Goal: Information Seeking & Learning: Understand process/instructions

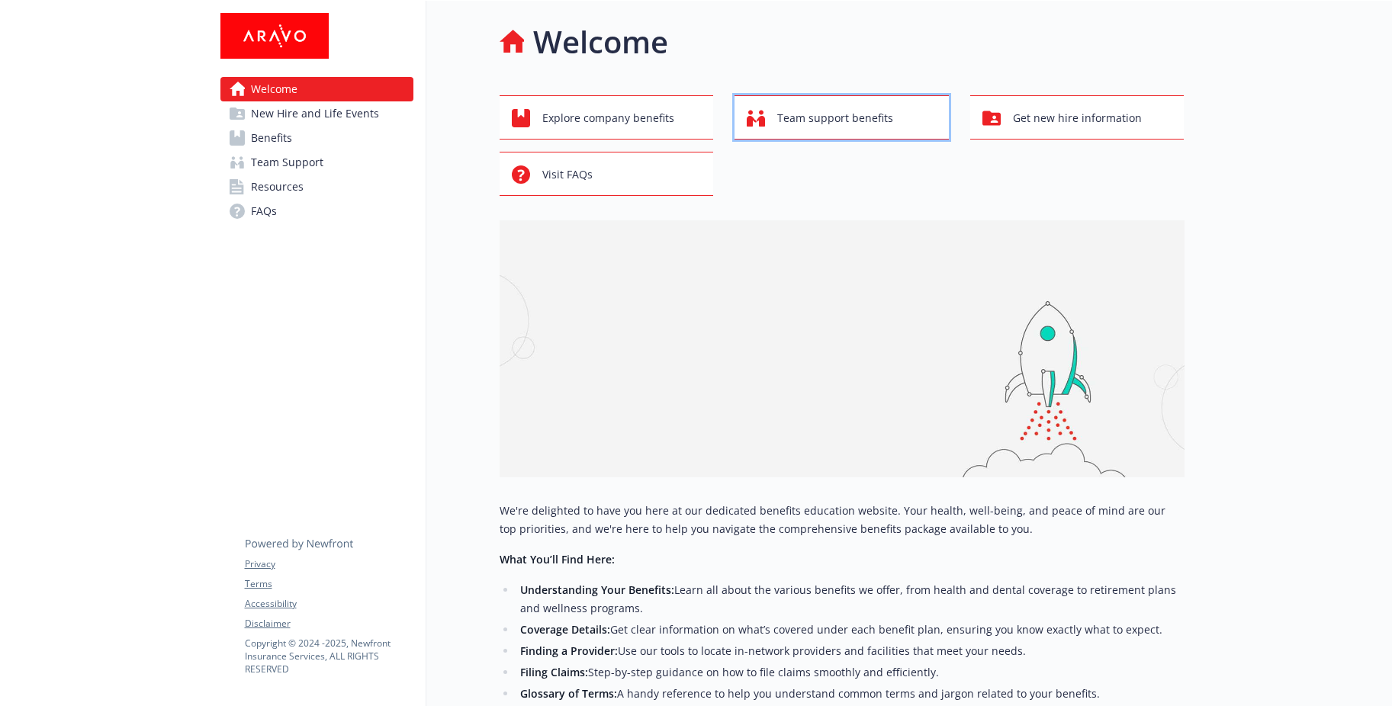
click at [880, 128] on span "Team support benefits" at bounding box center [835, 118] width 116 height 29
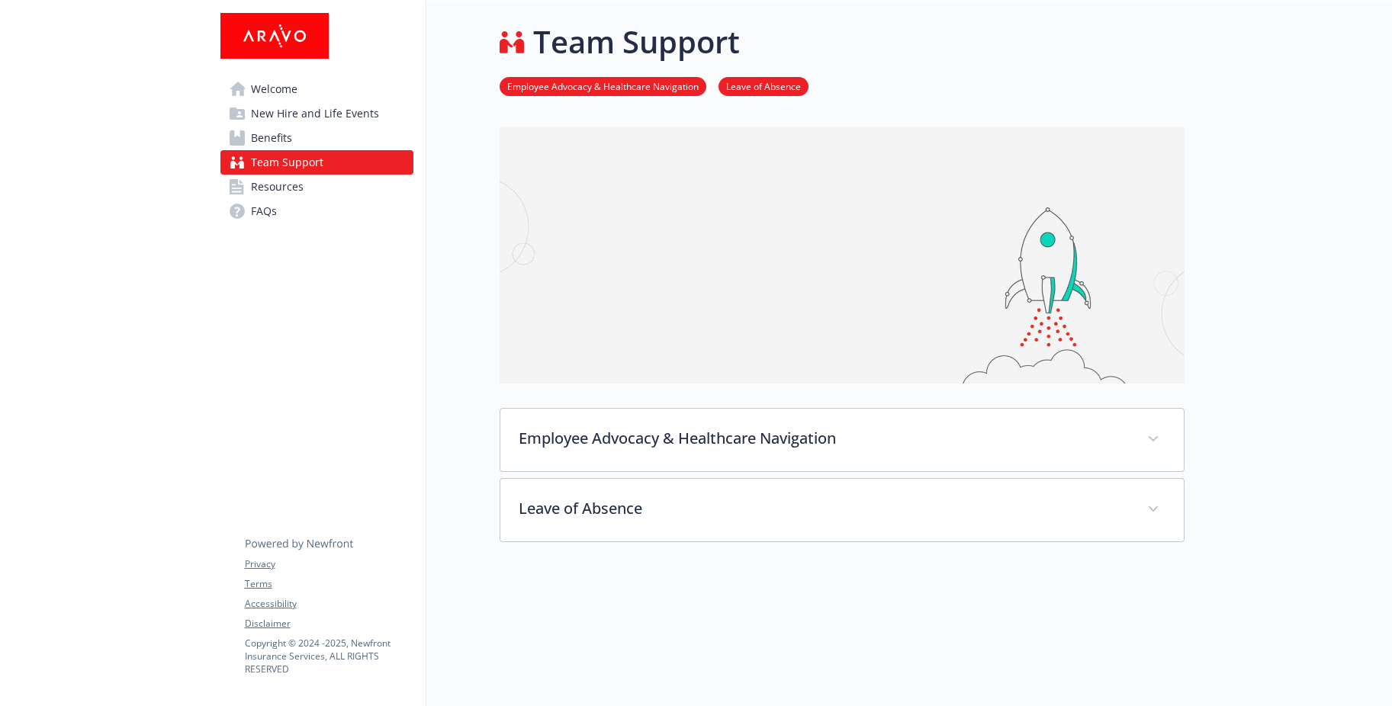
drag, startPoint x: 275, startPoint y: 214, endPoint x: 299, endPoint y: 214, distance: 24.4
click at [275, 199] on span "Resources" at bounding box center [277, 187] width 53 height 24
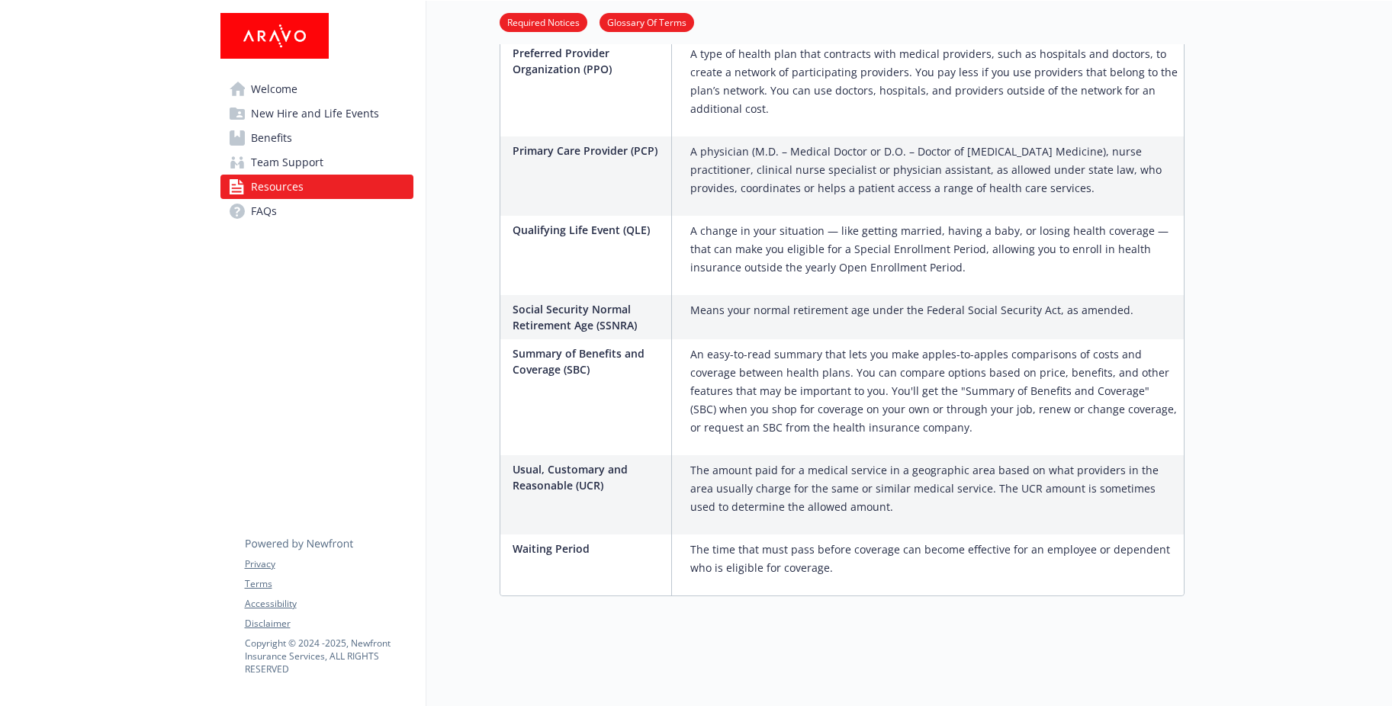
scroll to position [2552, 0]
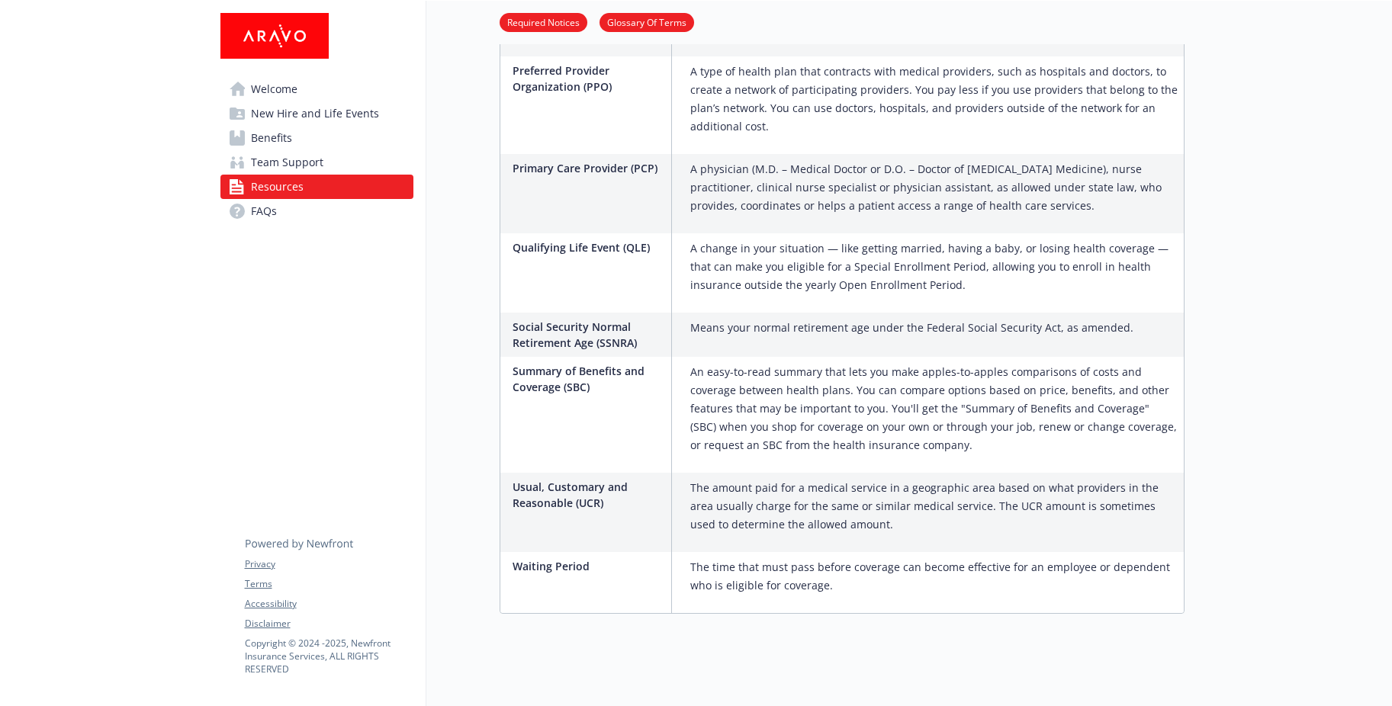
click at [293, 175] on span "Team Support" at bounding box center [287, 162] width 72 height 24
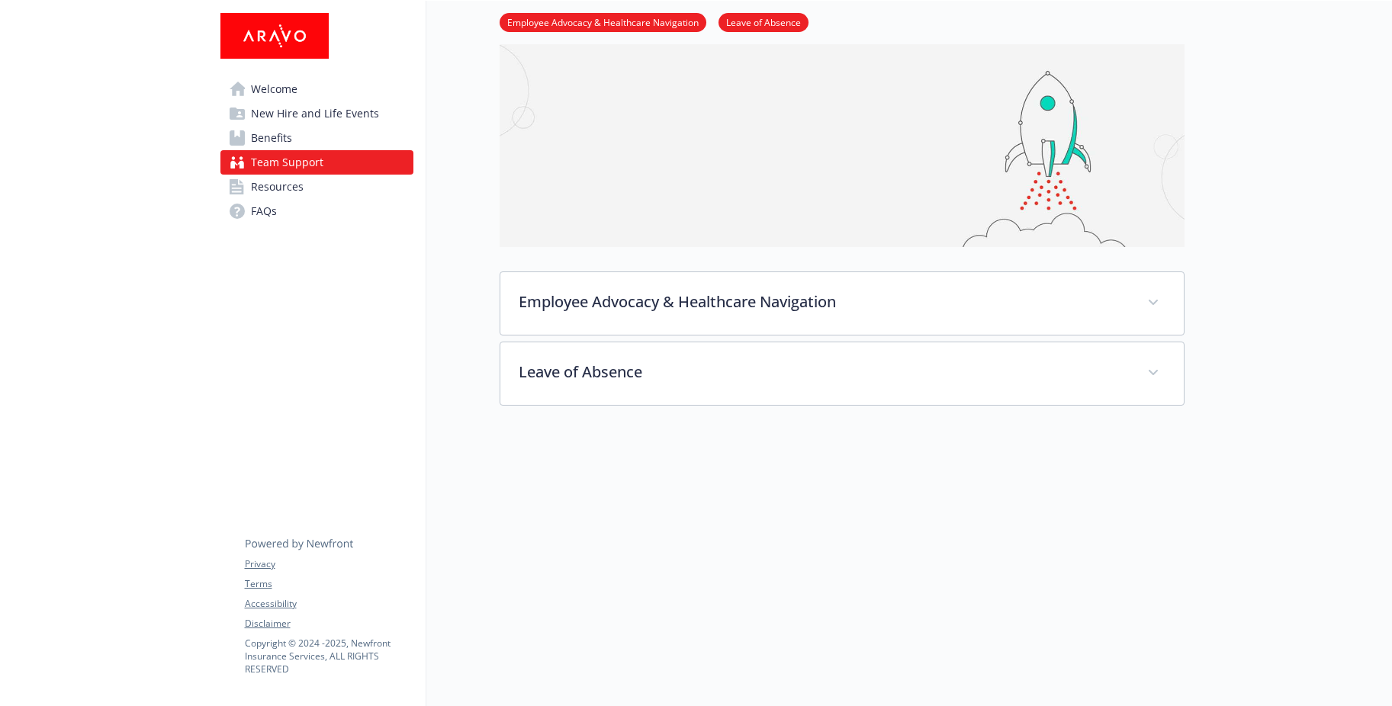
scroll to position [197, 0]
click at [286, 126] on span "New Hire and Life Events" at bounding box center [315, 113] width 128 height 24
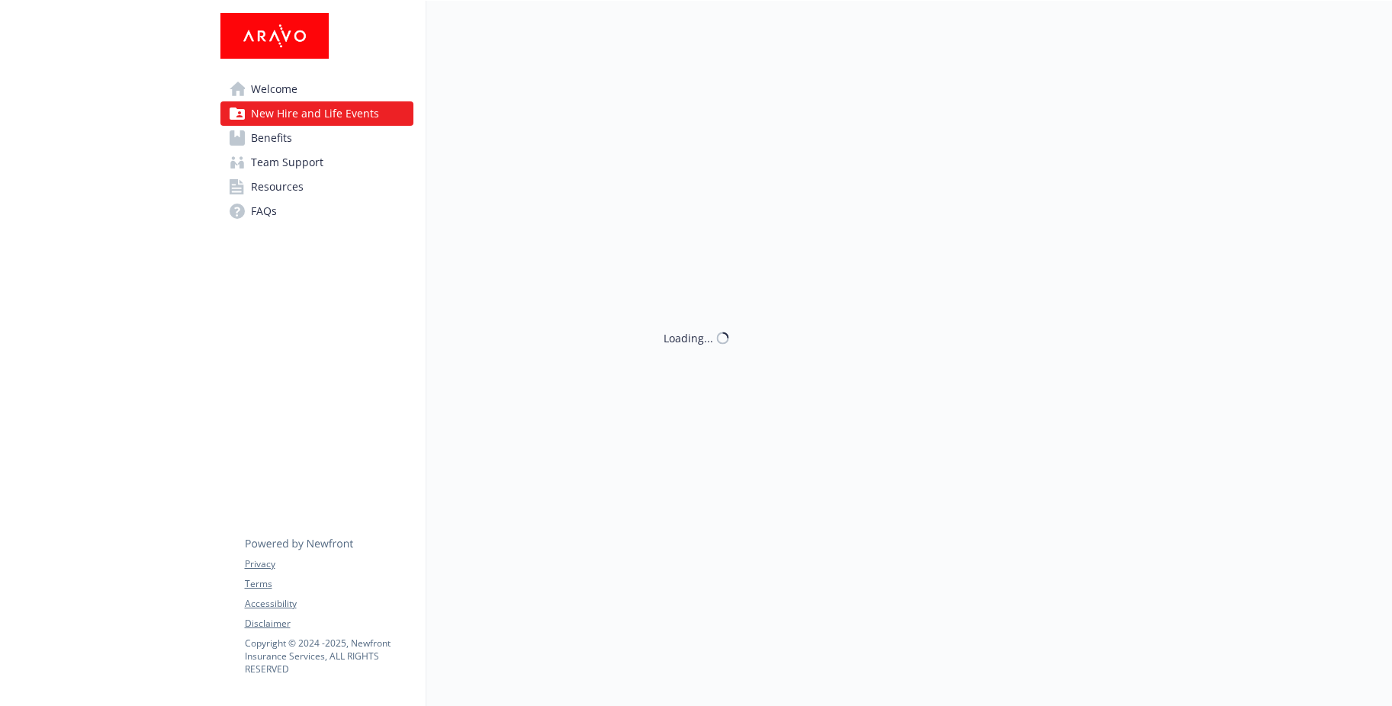
scroll to position [197, 0]
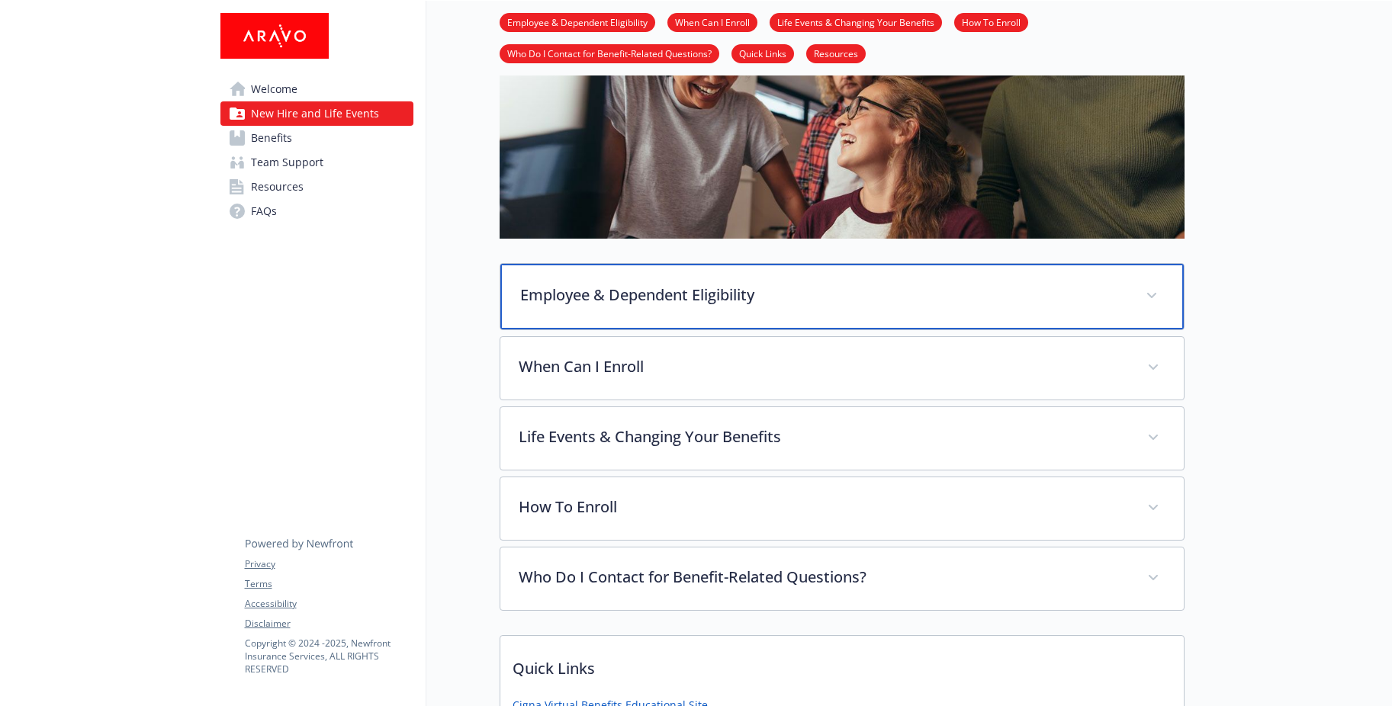
click at [1093, 307] on p "Employee & Dependent Eligibility" at bounding box center [823, 295] width 607 height 23
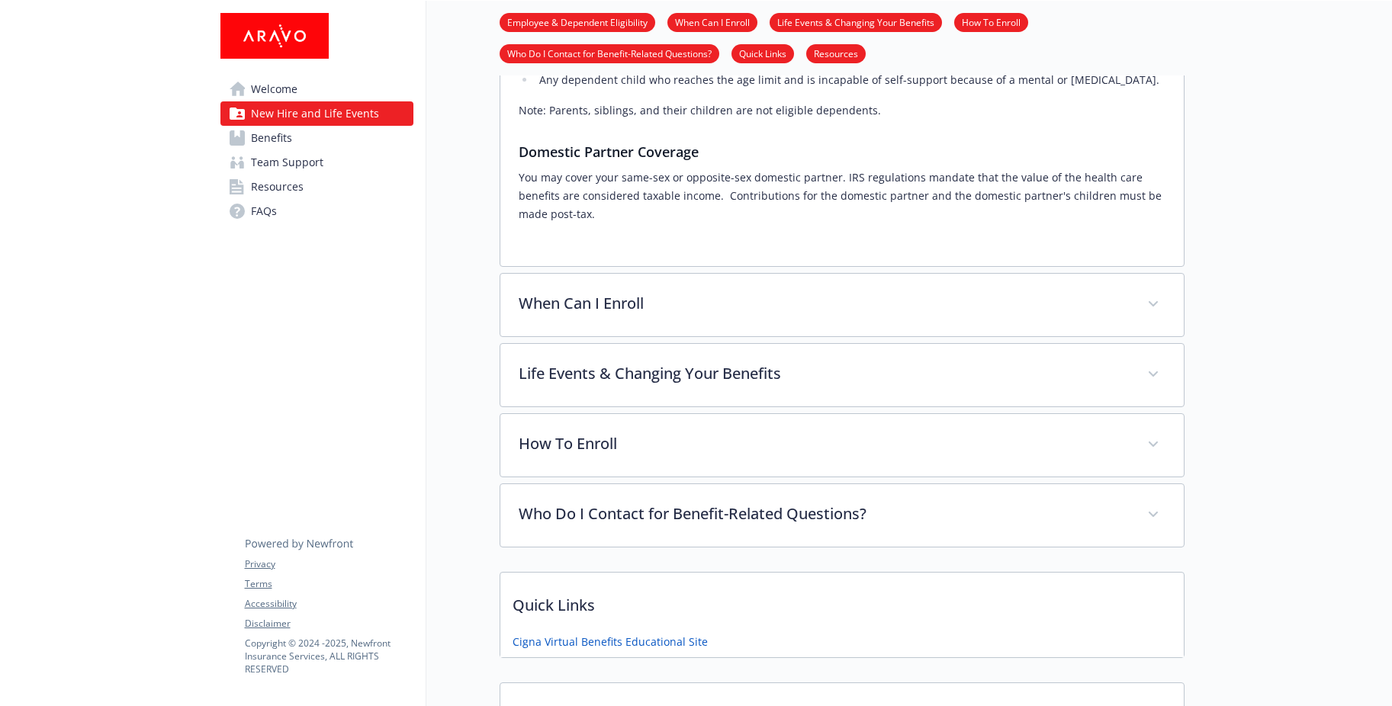
scroll to position [654, 0]
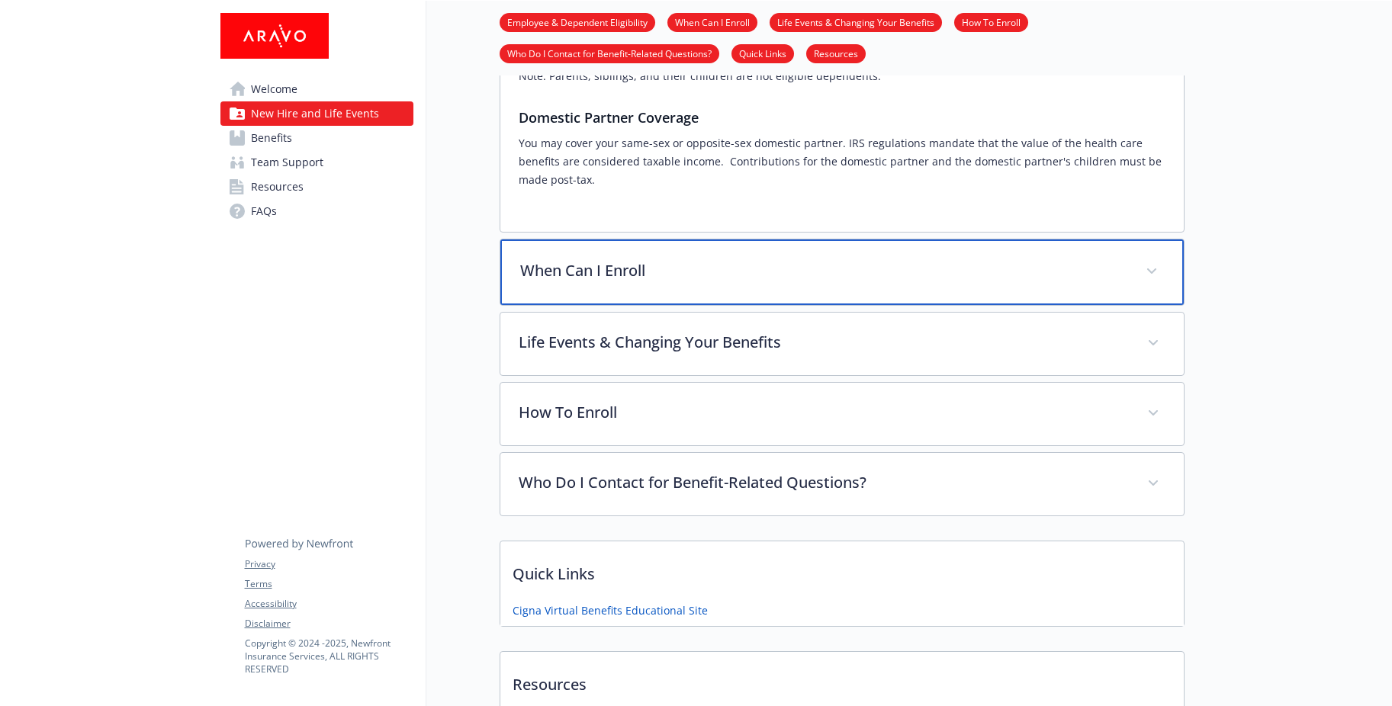
click at [1138, 305] on div "When Can I Enroll" at bounding box center [841, 273] width 683 height 66
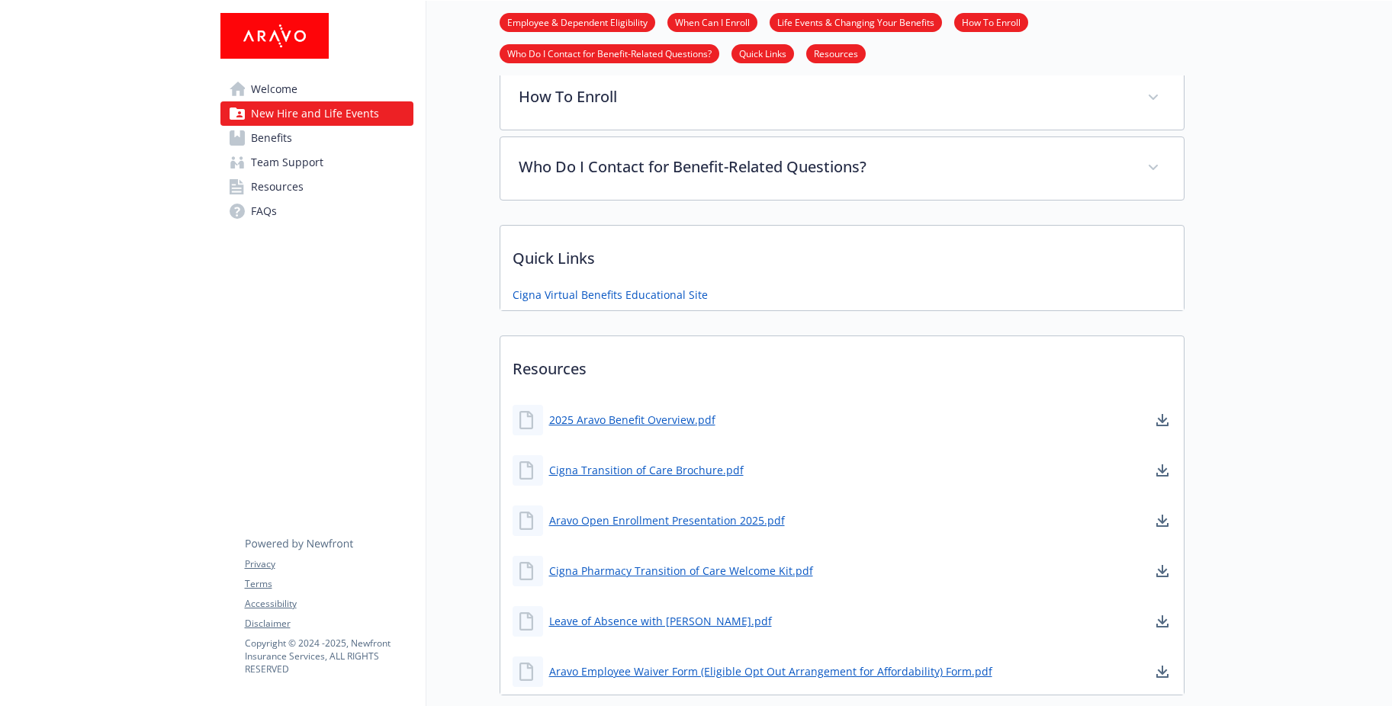
scroll to position [1112, 0]
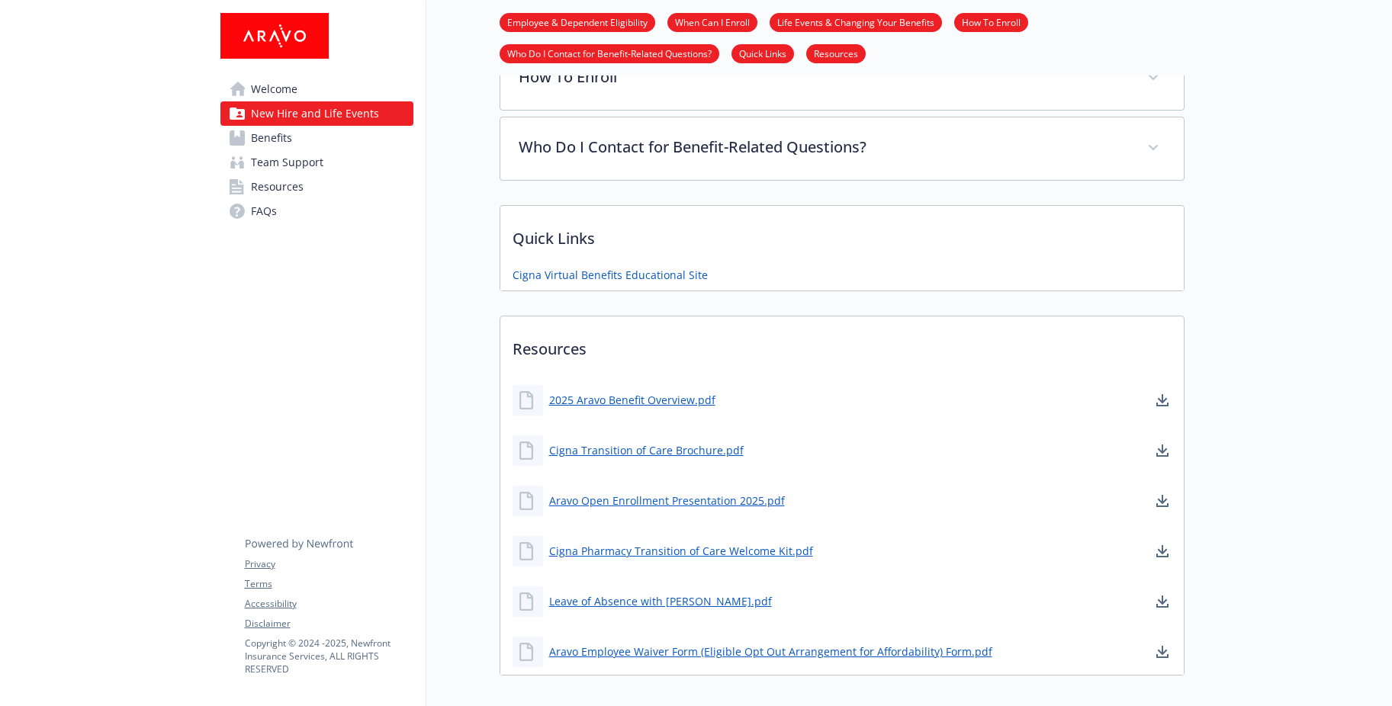
click at [1119, 40] on div "Life Events & Changing Your Benefits" at bounding box center [841, 7] width 683 height 66
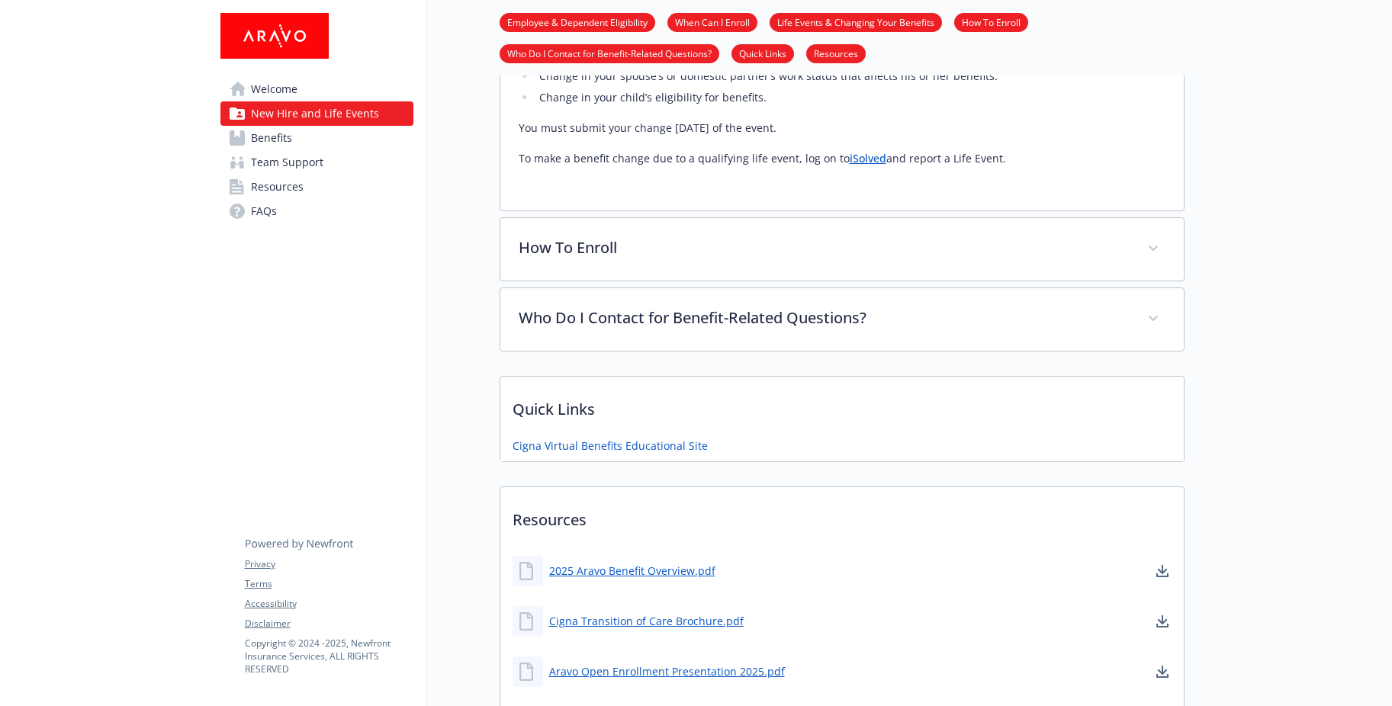
scroll to position [1265, 0]
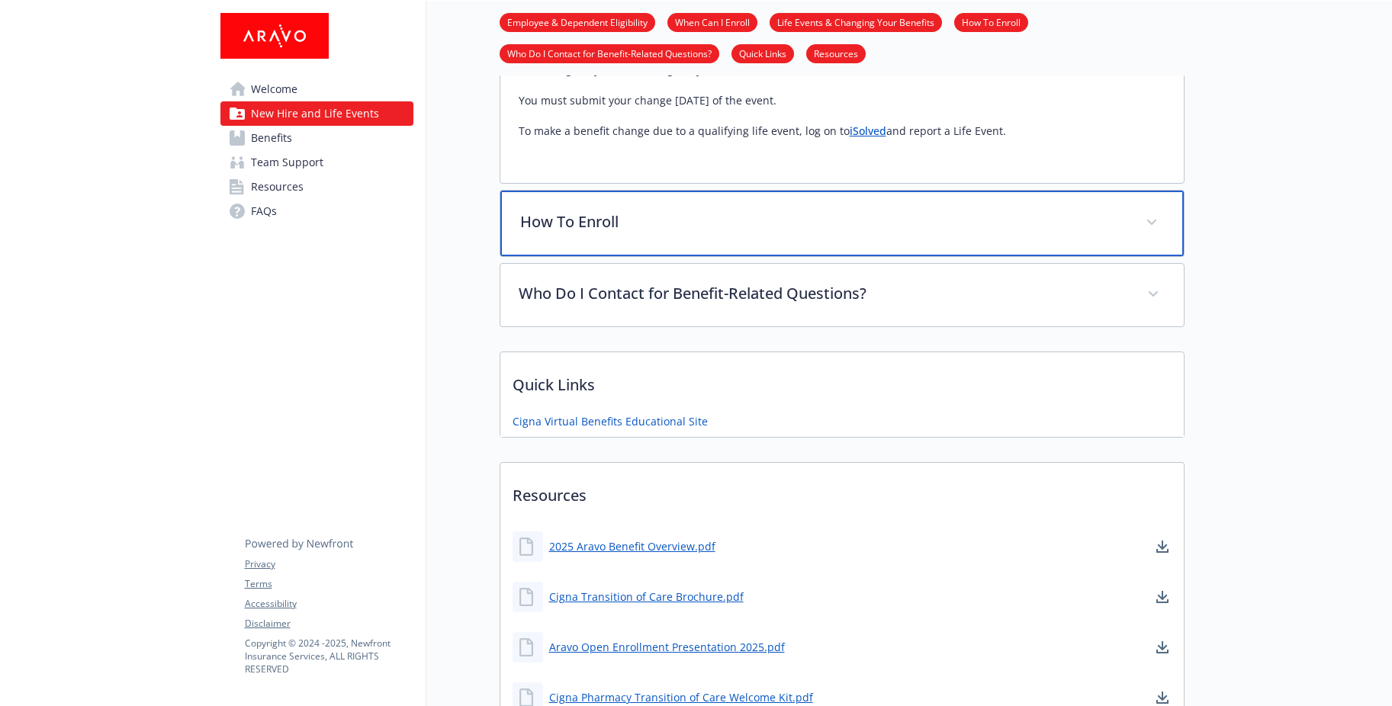
click at [1130, 256] on div "How To Enroll" at bounding box center [841, 224] width 683 height 66
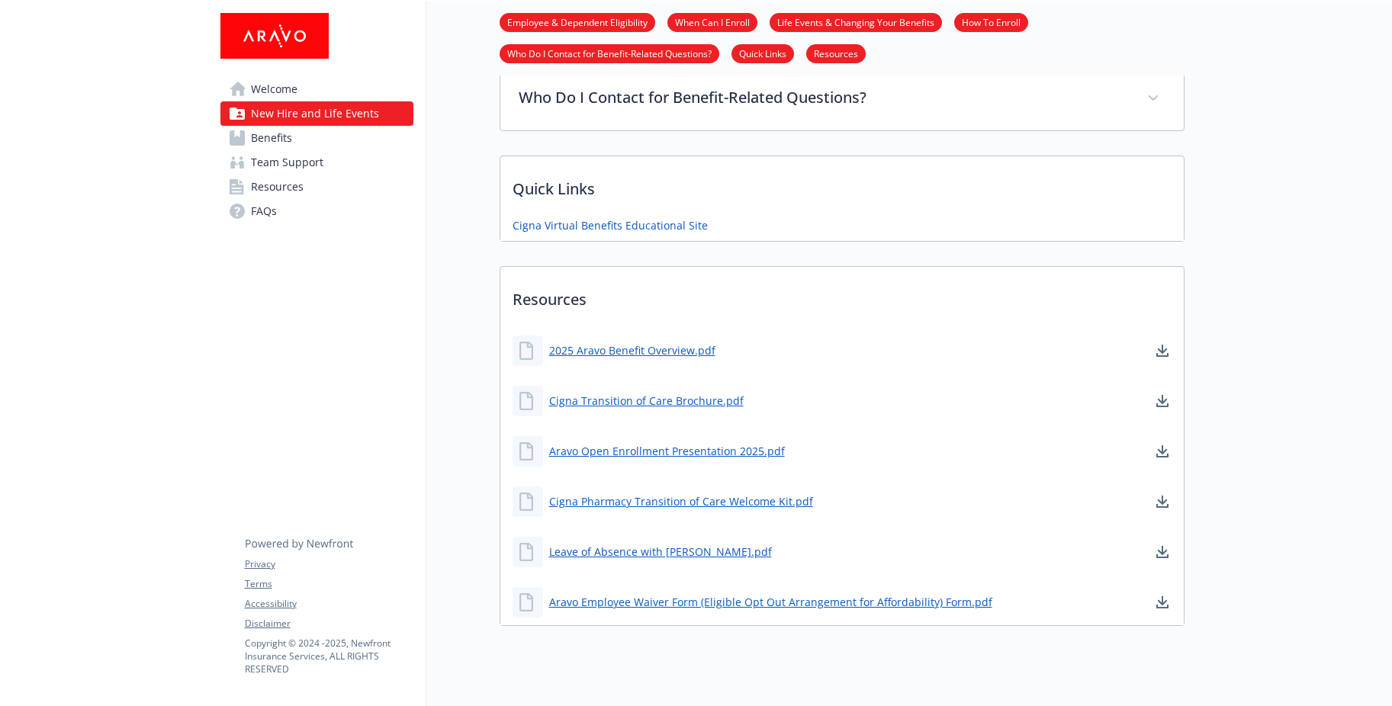
scroll to position [1722, 0]
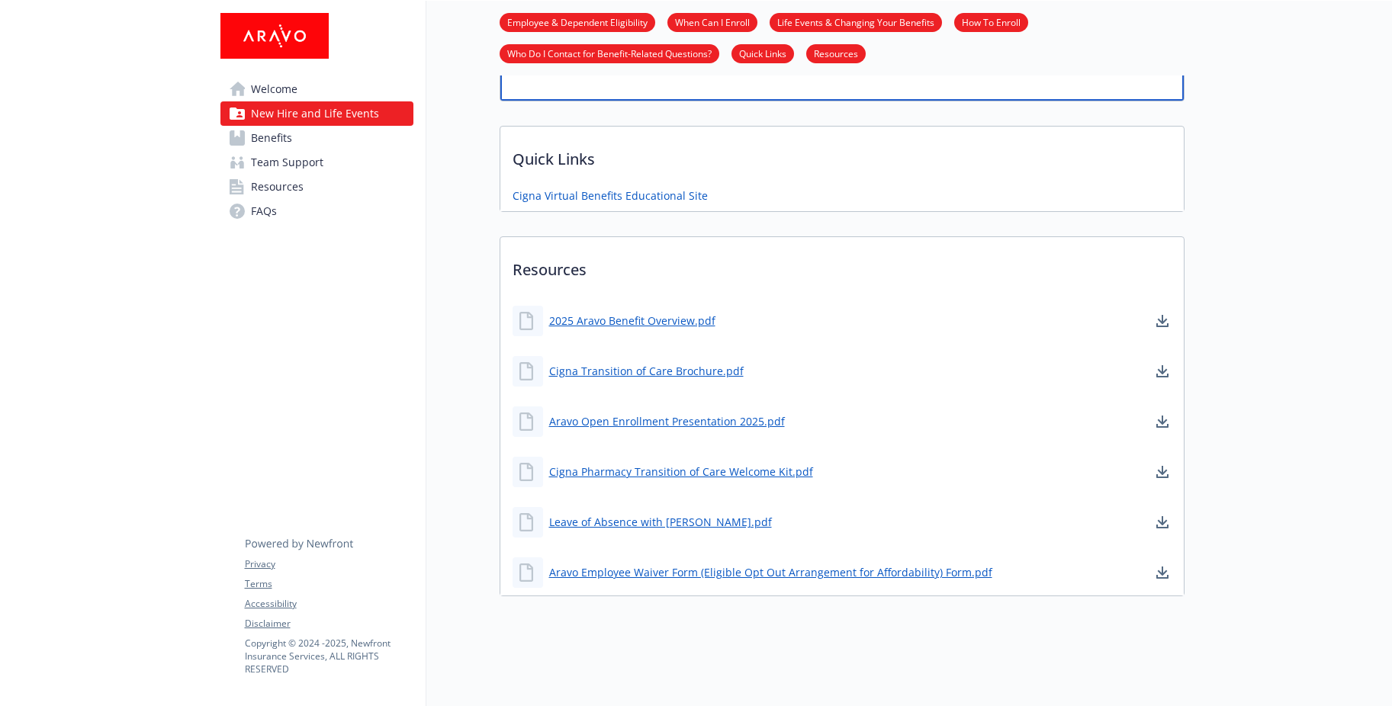
click at [713, 78] on p "Who Do I Contact for Benefit-Related Questions?" at bounding box center [823, 66] width 607 height 23
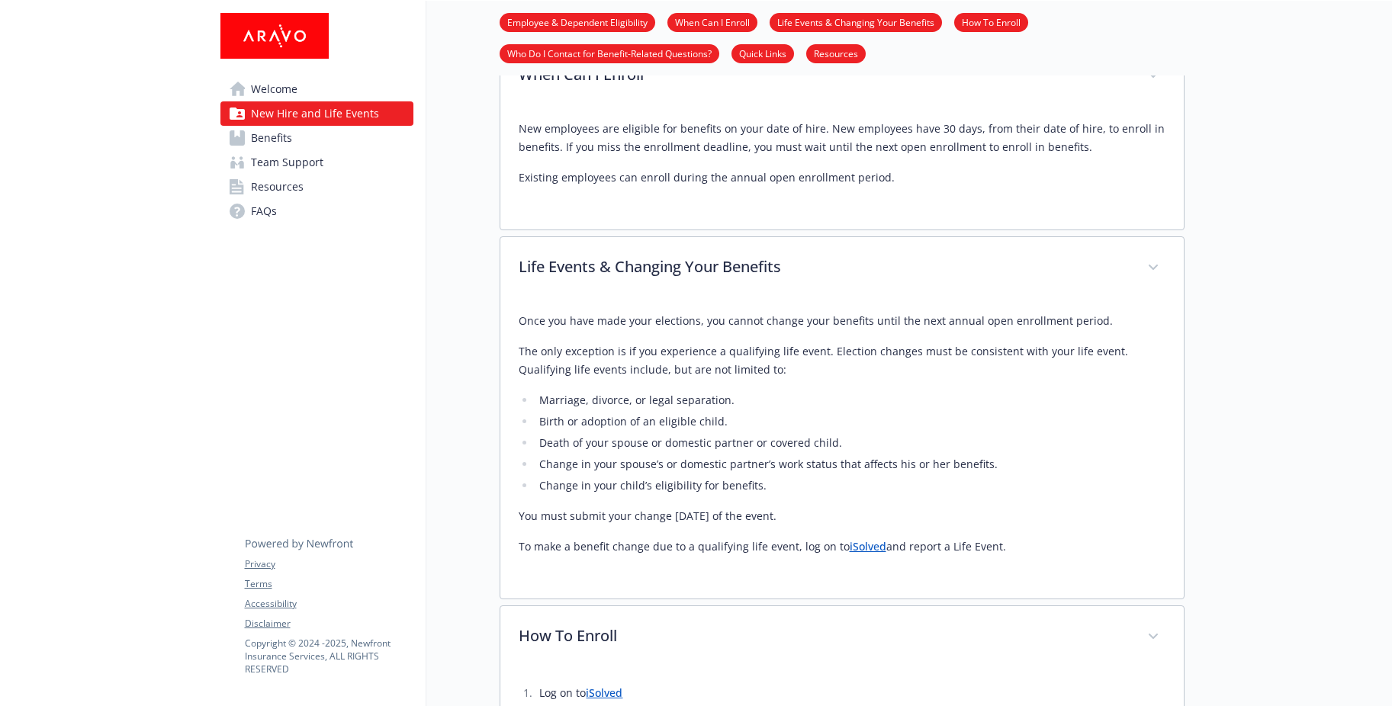
scroll to position [654, 0]
